Goal: Contribute content

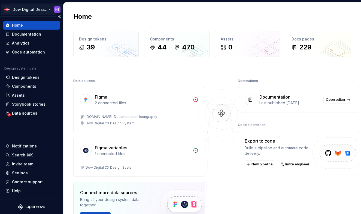
click at [36, 8] on html "Dow Digital Design System NB Home Documentation Analytics Code automation Desig…" at bounding box center [180, 107] width 361 height 214
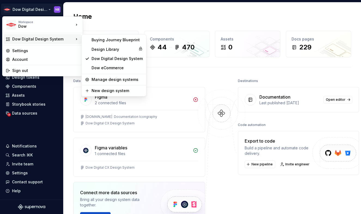
click at [66, 38] on div "Dow Digital Design System" at bounding box center [43, 38] width 62 height 5
click at [102, 39] on div "Buying Journey Blueprint" at bounding box center [116, 39] width 51 height 5
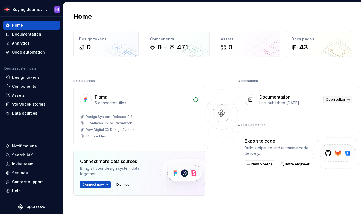
click at [333, 97] on link "Open editor" at bounding box center [337, 100] width 29 height 8
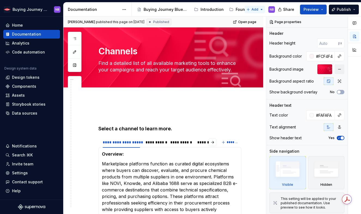
click at [261, 10] on html "Buying Journey Blueprint NB Home Documentation Analytics Code automation Design…" at bounding box center [180, 107] width 361 height 214
click at [236, 39] on html "Buying Journey Blueprint NB Home Documentation Analytics Code automation Design…" at bounding box center [180, 107] width 361 height 214
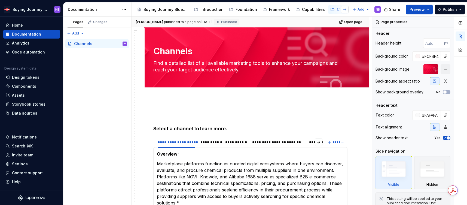
click at [343, 9] on button "button" at bounding box center [345, 10] width 8 height 8
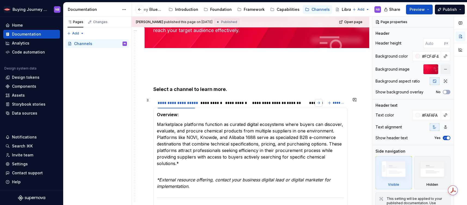
click at [321, 102] on button "button" at bounding box center [319, 103] width 8 height 8
type textarea "*"
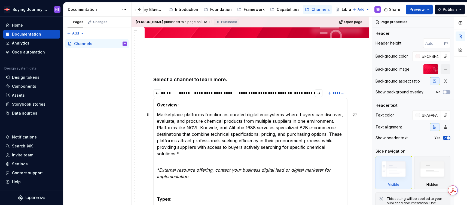
scroll to position [50, 0]
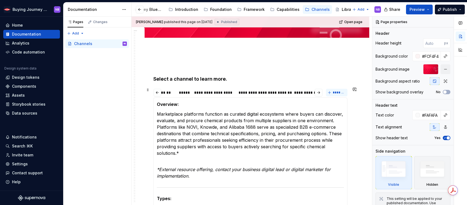
click at [334, 93] on button "*******" at bounding box center [337, 93] width 22 height 8
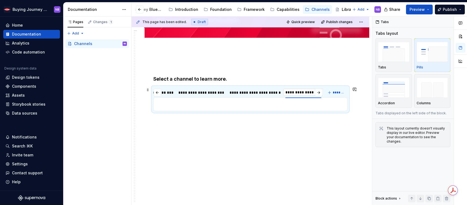
type input "**********"
click at [221, 101] on p at bounding box center [250, 104] width 187 height 7
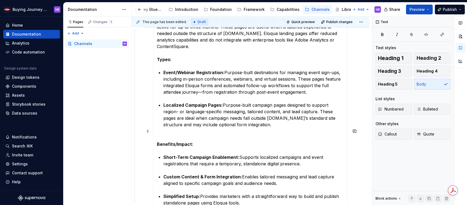
scroll to position [0, 0]
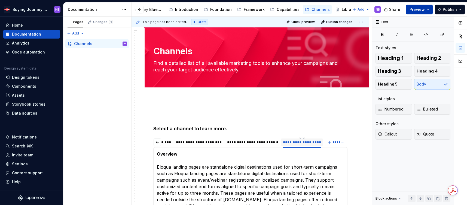
click at [360, 5] on button "Preview" at bounding box center [419, 10] width 27 height 10
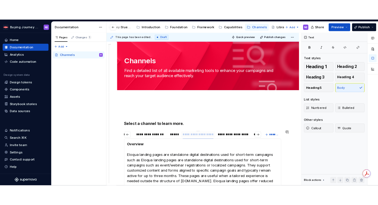
scroll to position [0, 159]
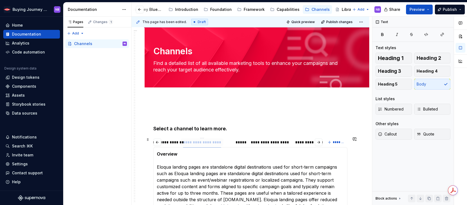
drag, startPoint x: 301, startPoint y: 143, endPoint x: 201, endPoint y: 143, distance: 100.2
click at [201, 143] on div "**********" at bounding box center [202, 142] width 38 height 5
click at [360, 8] on button "Publish" at bounding box center [450, 10] width 30 height 10
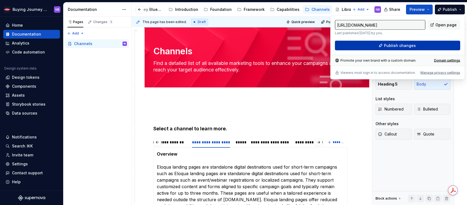
click at [360, 43] on button "Publish changes" at bounding box center [397, 46] width 125 height 10
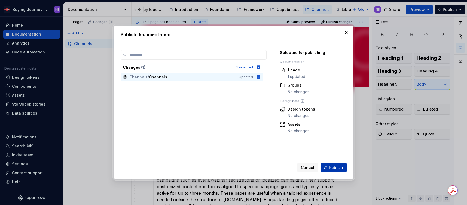
click at [341, 171] on button "Publish" at bounding box center [334, 168] width 26 height 10
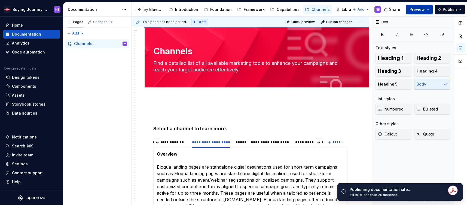
click at [360, 7] on span "Preview" at bounding box center [416, 9] width 15 height 5
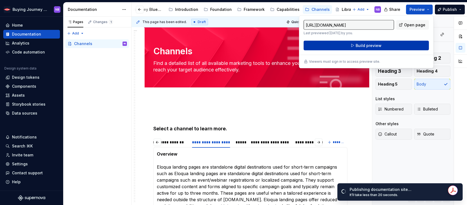
click at [360, 46] on button "Build preview" at bounding box center [365, 46] width 125 height 10
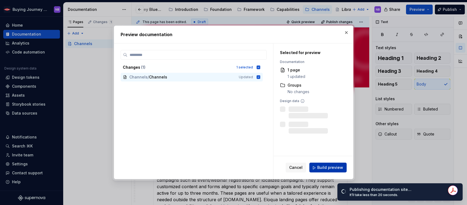
click at [334, 168] on span "Build preview" at bounding box center [330, 167] width 26 height 5
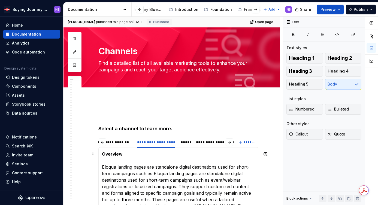
scroll to position [1, 0]
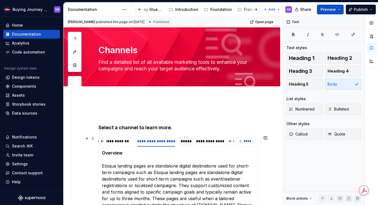
click at [187, 140] on div "*****" at bounding box center [185, 141] width 10 height 5
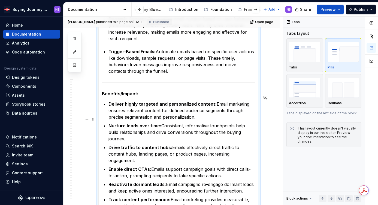
scroll to position [806, 0]
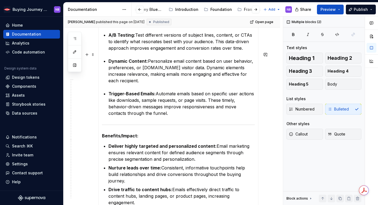
drag, startPoint x: 154, startPoint y: 110, endPoint x: 139, endPoint y: 54, distance: 57.5
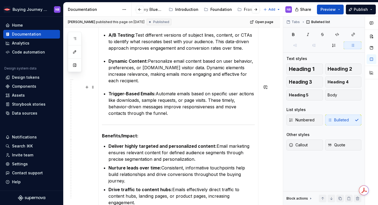
click at [138, 109] on p "Trigger-Based Emails: Automate emails based on specific user actions like downl…" at bounding box center [181, 104] width 146 height 26
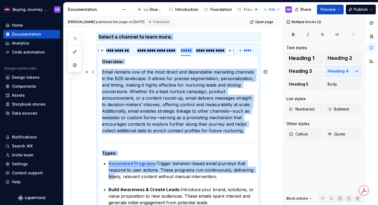
drag, startPoint x: 138, startPoint y: 109, endPoint x: 113, endPoint y: 201, distance: 95.2
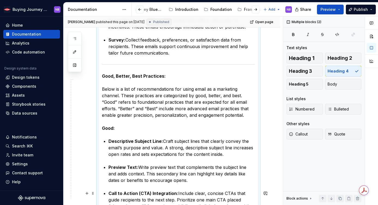
scroll to position [420, 0]
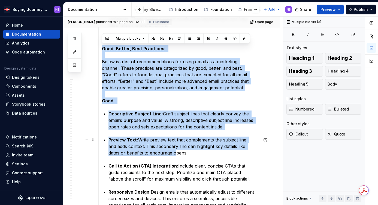
drag, startPoint x: 102, startPoint y: 49, endPoint x: 155, endPoint y: 154, distance: 117.5
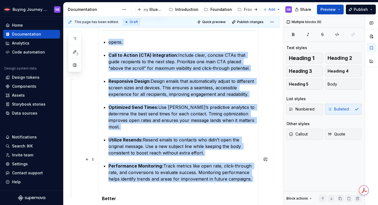
drag, startPoint x: 106, startPoint y: 43, endPoint x: 170, endPoint y: 179, distance: 150.1
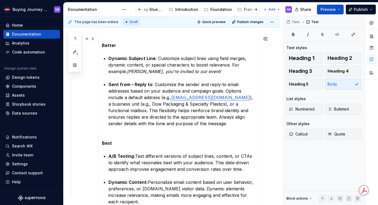
click at [0, 0] on div "Buying Journey Blueprint NB Home Documentation Analytics Code automation Design…" at bounding box center [189, 102] width 378 height 205
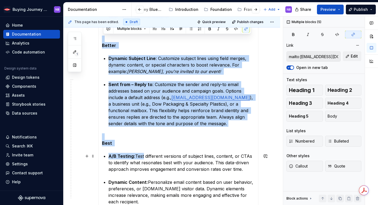
drag, startPoint x: 104, startPoint y: 37, endPoint x: 143, endPoint y: 158, distance: 127.1
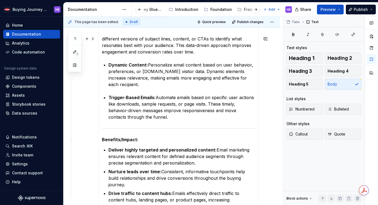
scroll to position [418, 0]
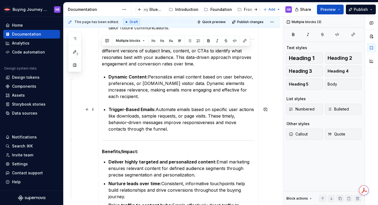
drag, startPoint x: 101, startPoint y: 37, endPoint x: 143, endPoint y: 128, distance: 100.2
click at [143, 128] on div "Overview: Marketplace platforms function as curated digital ecosystems where bu…" at bounding box center [178, 179] width 160 height 898
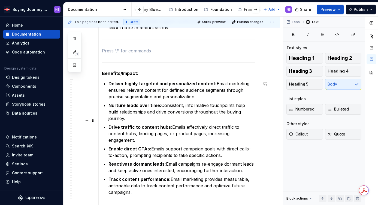
scroll to position [341, 0]
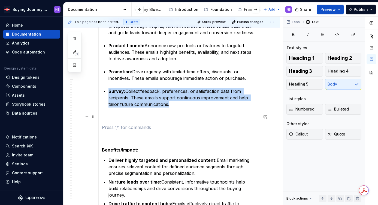
click at [137, 117] on div at bounding box center [178, 116] width 153 height 4
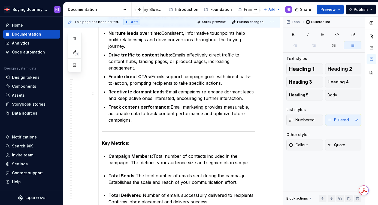
scroll to position [314, 0]
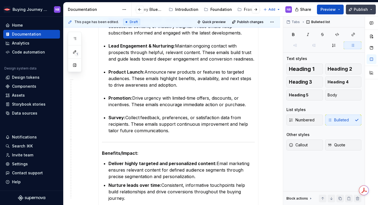
click at [351, 7] on button "Publish" at bounding box center [360, 10] width 30 height 10
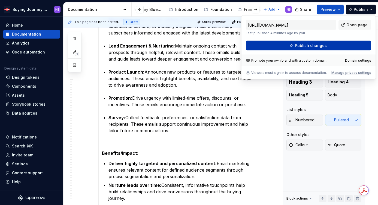
click at [341, 43] on button "Publish changes" at bounding box center [308, 46] width 125 height 10
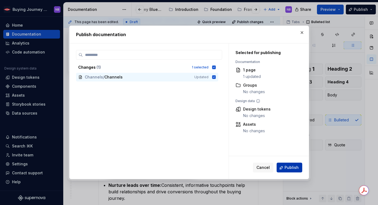
click at [290, 167] on span "Publish" at bounding box center [291, 167] width 14 height 5
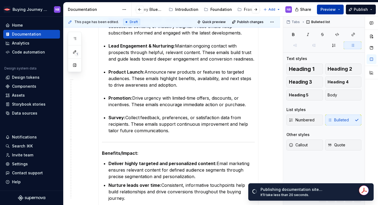
click at [331, 7] on button "Preview" at bounding box center [330, 10] width 27 height 10
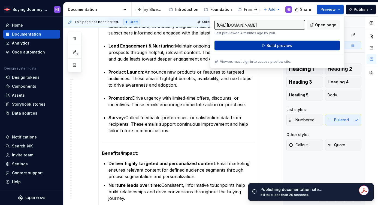
click at [324, 43] on button "Build preview" at bounding box center [276, 46] width 125 height 10
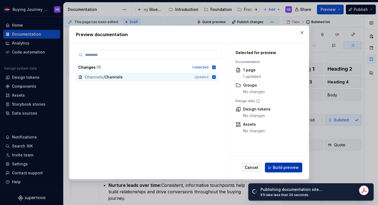
click at [285, 171] on button "Build preview" at bounding box center [283, 168] width 37 height 10
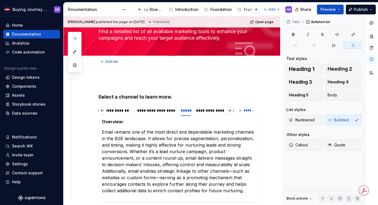
scroll to position [0, 0]
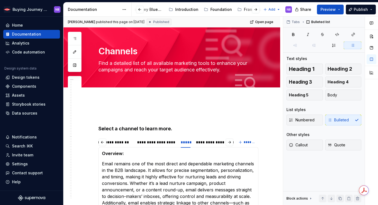
click at [242, 11] on div at bounding box center [251, 10] width 21 height 10
click at [244, 9] on div at bounding box center [251, 10] width 21 height 10
click at [256, 10] on button "button" at bounding box center [255, 10] width 8 height 8
click at [161, 11] on div "Framework" at bounding box center [164, 9] width 21 height 5
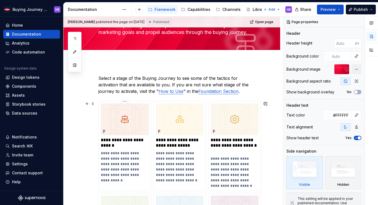
scroll to position [42, 0]
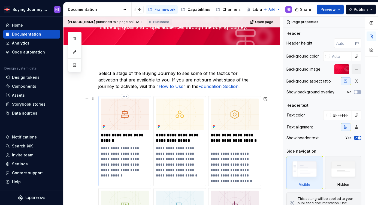
click at [126, 133] on p "**********" at bounding box center [125, 138] width 48 height 11
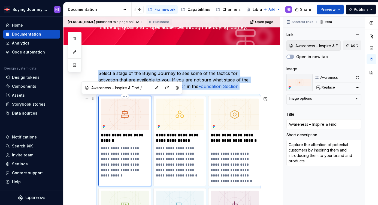
click at [131, 115] on img at bounding box center [125, 115] width 48 height 32
click at [76, 35] on button "button" at bounding box center [75, 39] width 10 height 10
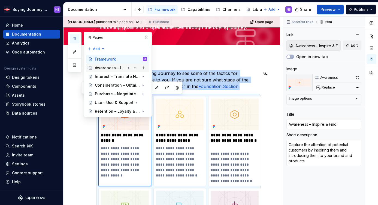
click at [112, 70] on div "Awareness – Inspire & Find" at bounding box center [110, 67] width 30 height 5
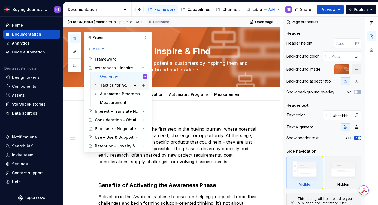
click at [124, 88] on div "Tactics for Activation" at bounding box center [115, 85] width 31 height 5
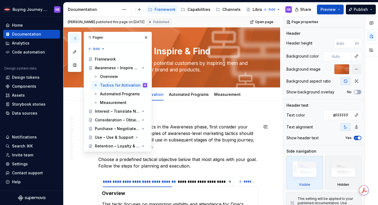
scroll to position [14, 0]
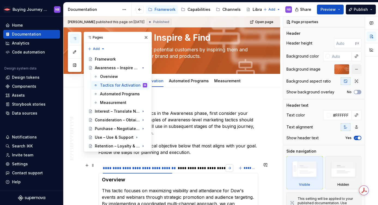
click at [231, 167] on button "button" at bounding box center [229, 169] width 8 height 8
click at [168, 168] on div "**********" at bounding box center [195, 168] width 73 height 5
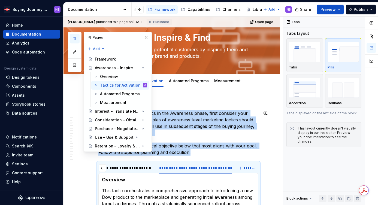
scroll to position [142, 0]
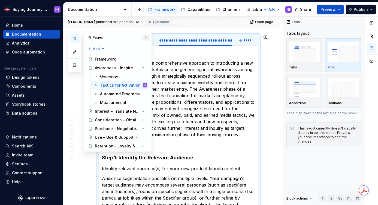
click at [146, 38] on button "button" at bounding box center [146, 38] width 8 height 8
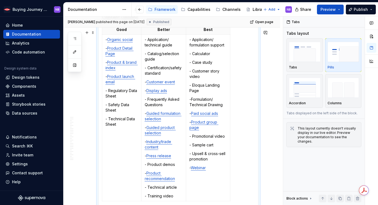
scroll to position [803, 0]
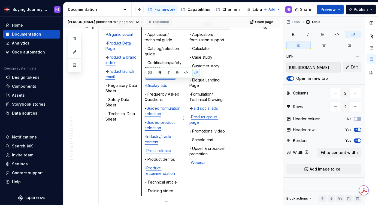
drag, startPoint x: 179, startPoint y: 82, endPoint x: 142, endPoint y: 82, distance: 37.3
click at [142, 82] on td "- Application/ technical guide - Catalog/selection guide - Certification/safety…" at bounding box center [163, 113] width 45 height 167
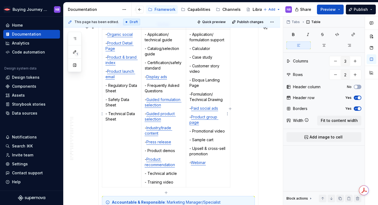
type textarea "*"
click at [178, 80] on p "- Display ads" at bounding box center [164, 76] width 38 height 5
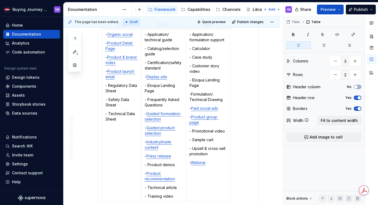
type textarea "*"
click at [154, 94] on p "- Eloqua Landing Page" at bounding box center [164, 88] width 38 height 11
drag, startPoint x: 154, startPoint y: 96, endPoint x: 147, endPoint y: 91, distance: 8.2
click at [147, 91] on p "- Eloqua Landing Page" at bounding box center [164, 88] width 38 height 11
click at [197, 81] on button "button" at bounding box center [199, 82] width 8 height 8
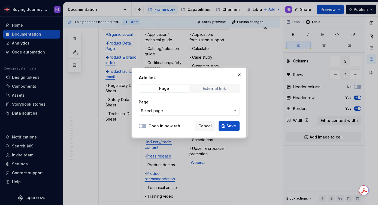
click at [220, 90] on div "External link" at bounding box center [214, 89] width 23 height 4
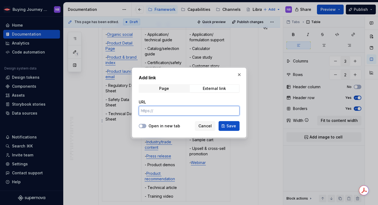
click at [190, 115] on input "URL" at bounding box center [189, 111] width 101 height 10
paste input "[URL][DOMAIN_NAME]"
type input "[URL][DOMAIN_NAME]"
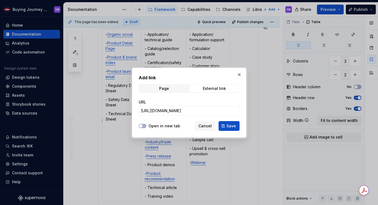
click at [154, 127] on label "Open in new tab" at bounding box center [164, 126] width 32 height 5
click at [146, 127] on button "Open in new tab" at bounding box center [143, 126] width 8 height 4
click at [232, 125] on span "Save" at bounding box center [231, 126] width 10 height 5
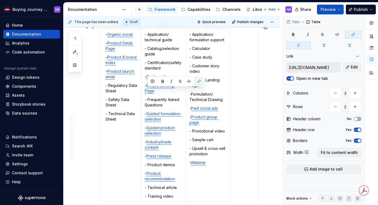
scroll to position [826, 0]
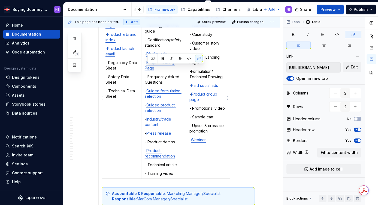
click at [219, 163] on td "- Application/ formulation support - Calculator - Case study - Customer story v…" at bounding box center [208, 93] width 44 height 172
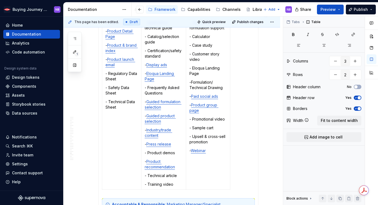
scroll to position [795, 0]
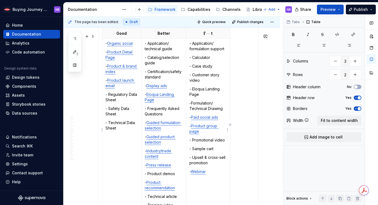
click at [213, 82] on p "- Customer story video" at bounding box center [207, 77] width 37 height 11
click at [211, 83] on p "- Customer story video" at bounding box center [207, 77] width 37 height 11
click at [218, 69] on p "- Case study" at bounding box center [207, 66] width 37 height 5
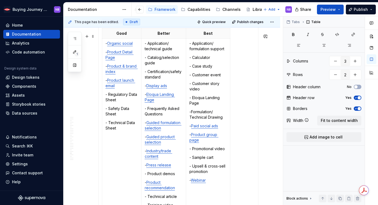
type textarea "*"
drag, startPoint x: 222, startPoint y: 80, endPoint x: 192, endPoint y: 79, distance: 30.0
click at [192, 78] on p "- Customer event" at bounding box center [207, 74] width 37 height 5
click at [245, 70] on button "button" at bounding box center [244, 71] width 8 height 8
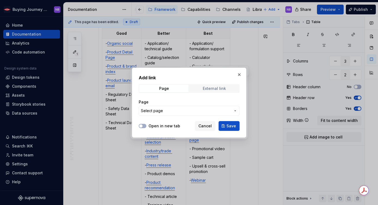
click at [209, 87] on div "External link" at bounding box center [214, 89] width 23 height 4
click at [182, 117] on div "URL" at bounding box center [189, 107] width 101 height 23
click at [182, 111] on input "URL" at bounding box center [189, 111] width 101 height 10
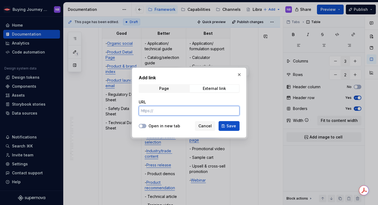
paste input "[URL][DOMAIN_NAME]"
type input "[URL][DOMAIN_NAME]"
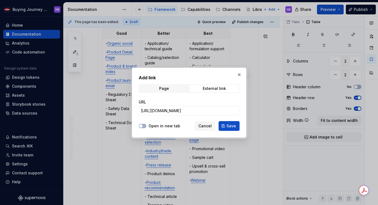
scroll to position [0, 0]
click at [160, 125] on label "Open in new tab" at bounding box center [164, 126] width 32 height 5
click at [146, 125] on button "Open in new tab" at bounding box center [143, 126] width 8 height 4
click at [230, 124] on span "Save" at bounding box center [231, 126] width 10 height 5
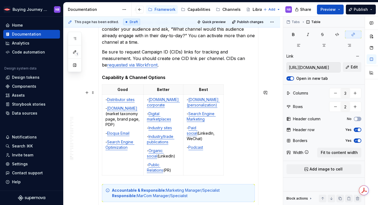
scroll to position [1068, 0]
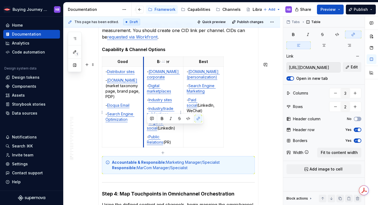
drag, startPoint x: 168, startPoint y: 134, endPoint x: 144, endPoint y: 130, distance: 25.1
click at [144, 130] on td "- [DOMAIN_NAME] corporate - Digital marketplaces - Industry sites - Industry/tr…" at bounding box center [163, 107] width 40 height 81
copy p "- Organic social (LinkedIn)"
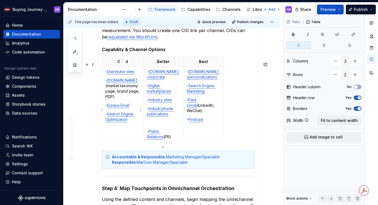
click at [138, 103] on p "- Eloqua Email" at bounding box center [122, 105] width 35 height 5
click at [175, 125] on td "- [DOMAIN_NAME] corporate - Digital marketplaces - Industry sites - Industry/tr…" at bounding box center [163, 104] width 40 height 75
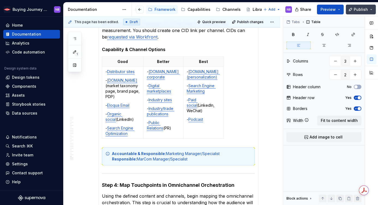
click at [356, 7] on span "Publish" at bounding box center [360, 9] width 14 height 5
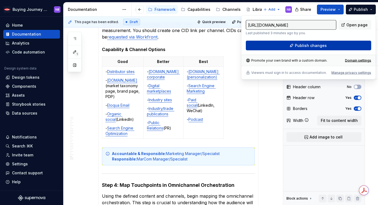
click at [349, 43] on button "Publish changes" at bounding box center [308, 46] width 125 height 10
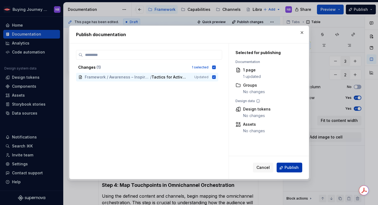
click at [281, 165] on button "Publish" at bounding box center [289, 168] width 26 height 10
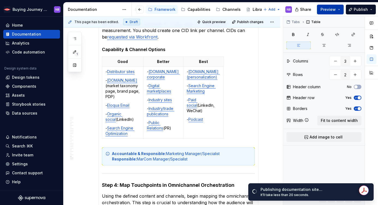
click at [337, 10] on button "Preview" at bounding box center [330, 10] width 27 height 10
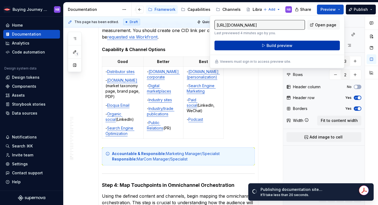
click at [327, 45] on button "Build preview" at bounding box center [276, 46] width 125 height 10
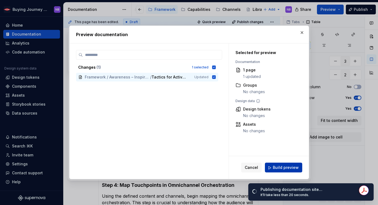
click at [293, 168] on span "Build preview" at bounding box center [285, 167] width 26 height 5
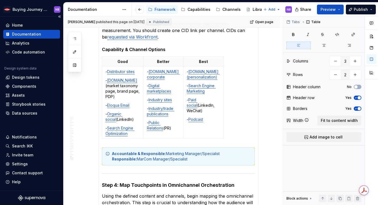
type textarea "*"
